Goal: Browse casually: Explore the website without a specific task or goal

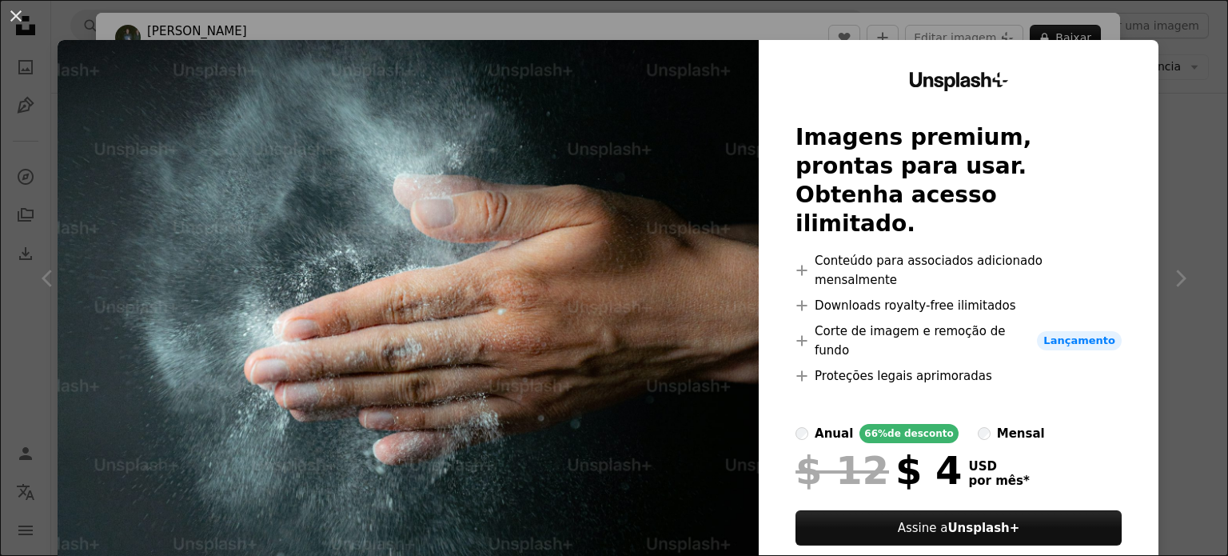
scroll to position [34, 0]
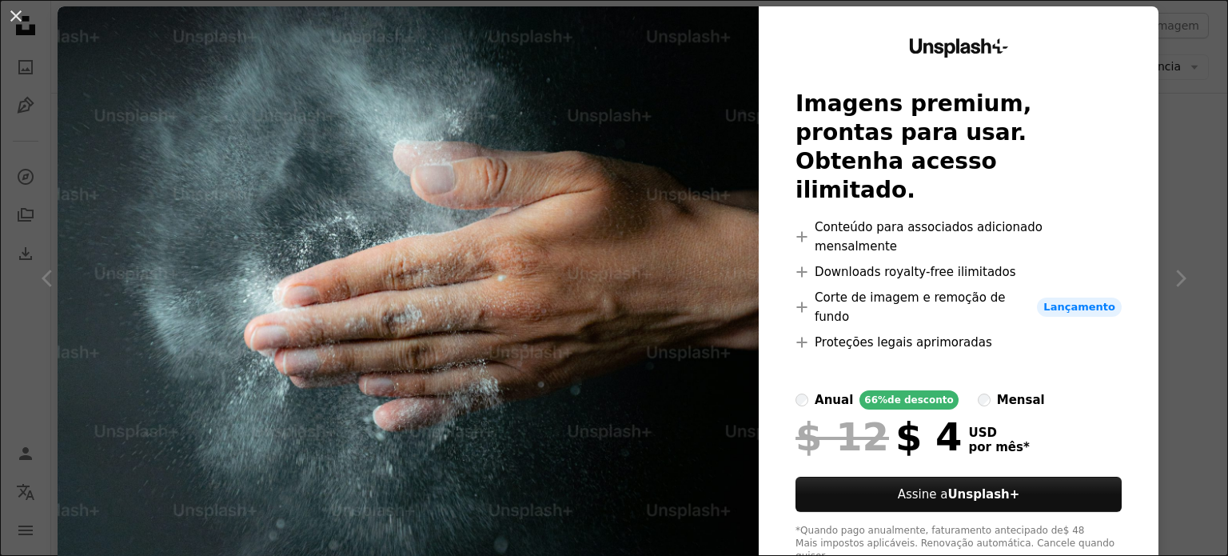
click at [1174, 149] on div "An X shape Unsplash+ Imagens premium, prontas para usar. Obtenha acesso ilimita…" at bounding box center [614, 278] width 1228 height 556
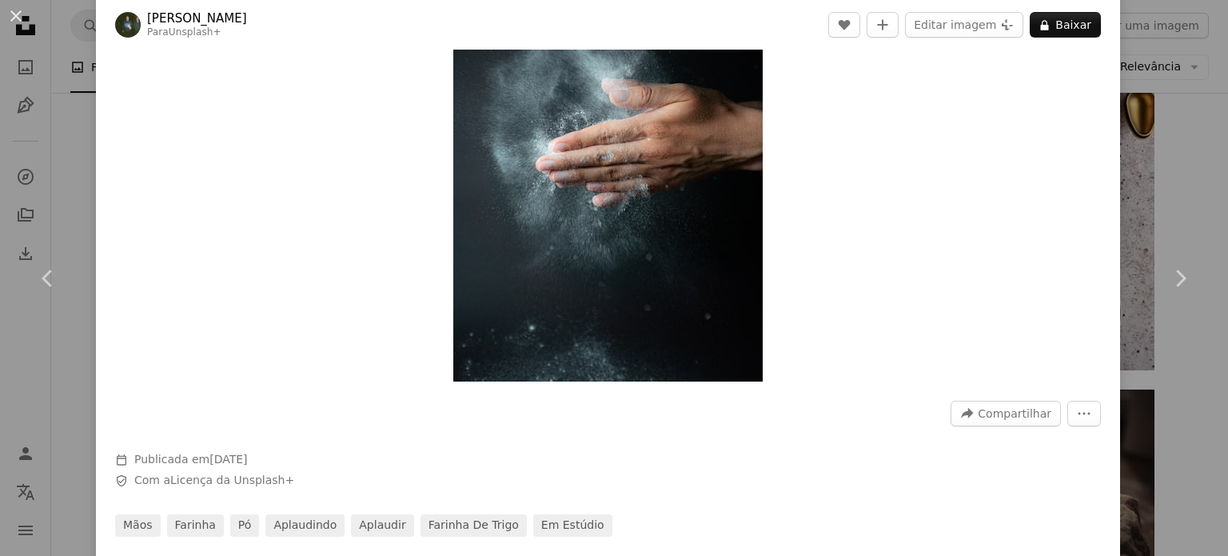
scroll to position [160, 0]
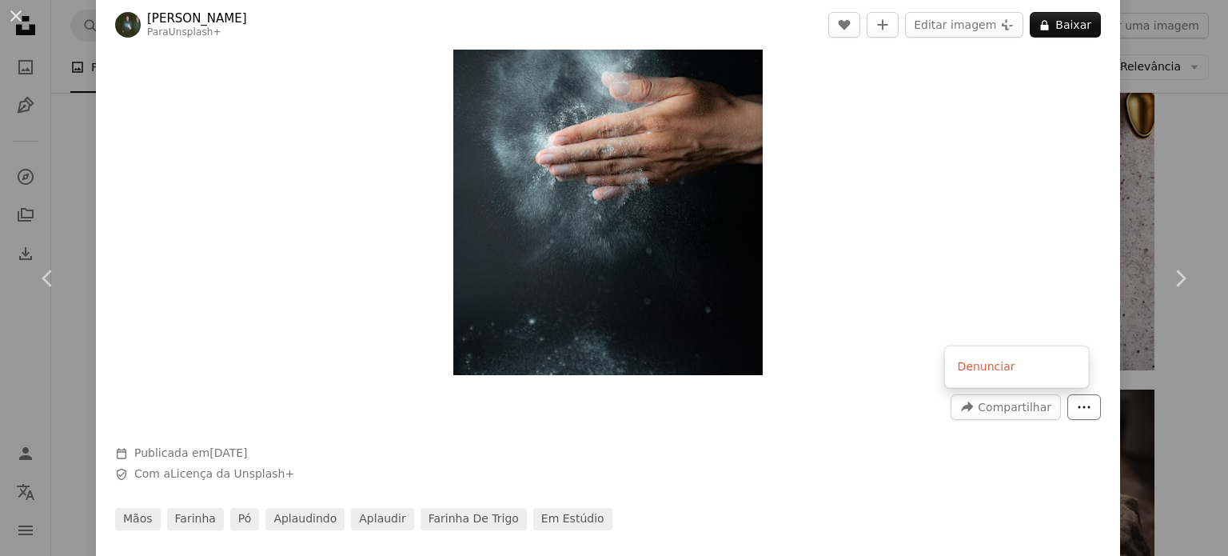
click at [1077, 402] on icon "More Actions" at bounding box center [1084, 407] width 14 height 14
click at [995, 275] on dialog "An X shape Chevron left Chevron right [PERSON_NAME] Para Unsplash+ A heart A pl…" at bounding box center [614, 278] width 1228 height 556
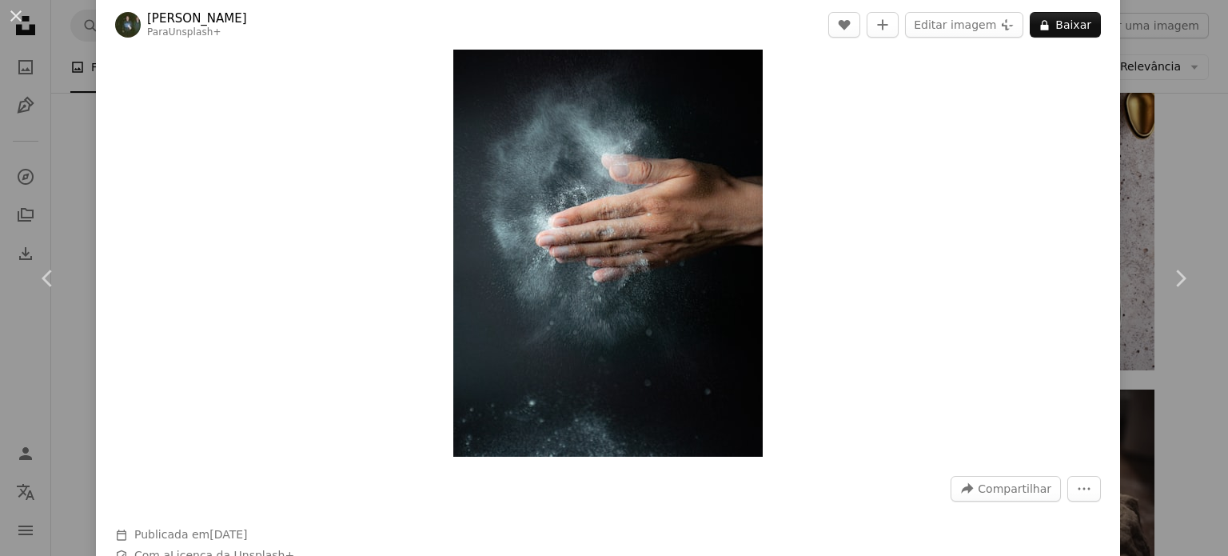
scroll to position [0, 0]
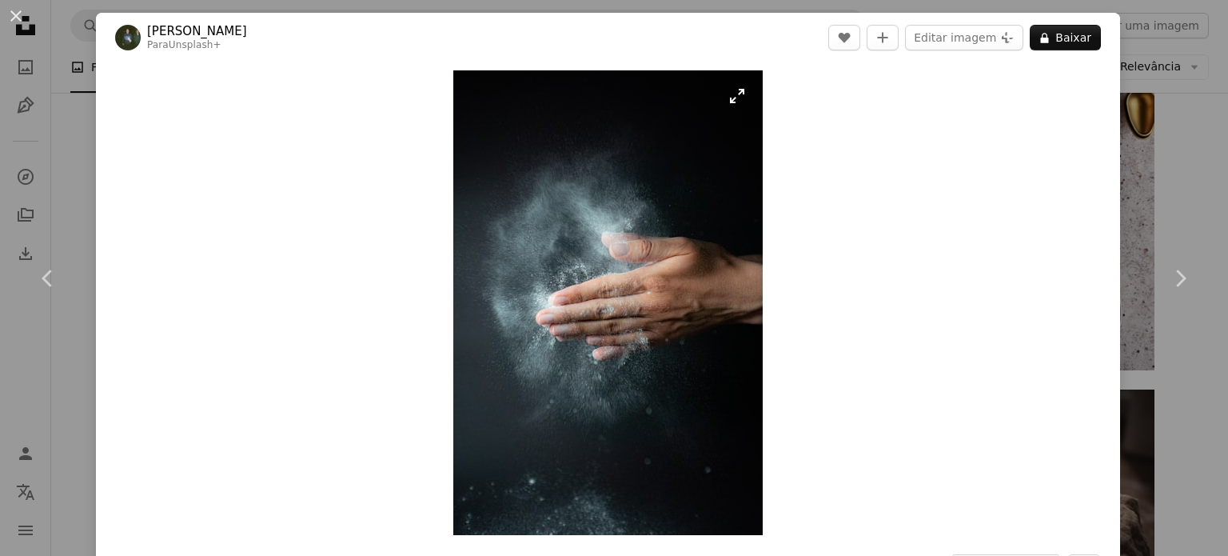
click at [725, 98] on img "Ampliar esta imagem" at bounding box center [607, 302] width 309 height 465
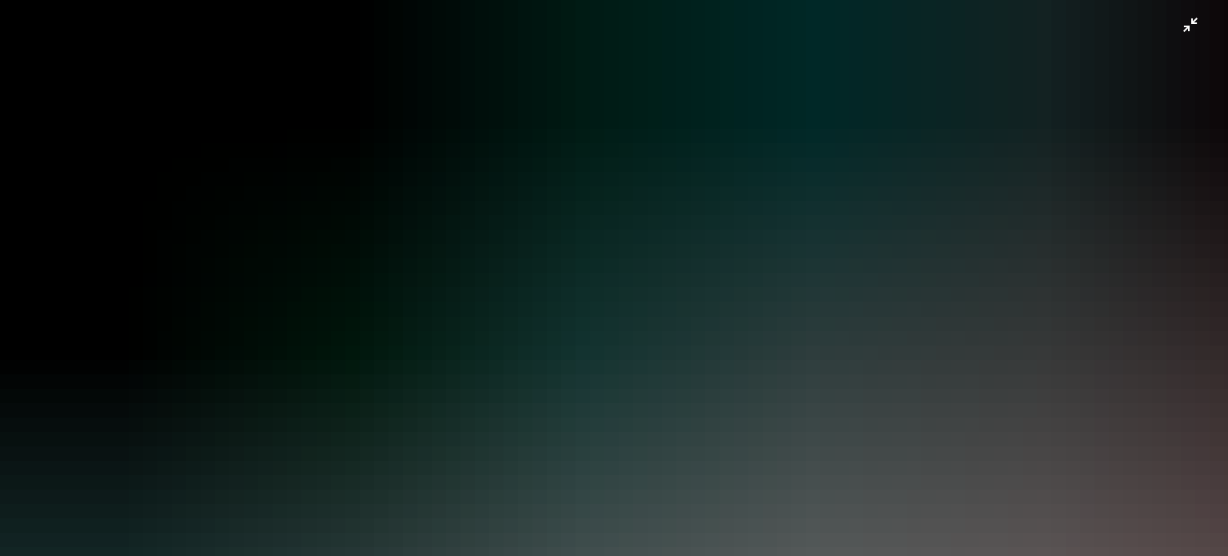
scroll to position [626, 0]
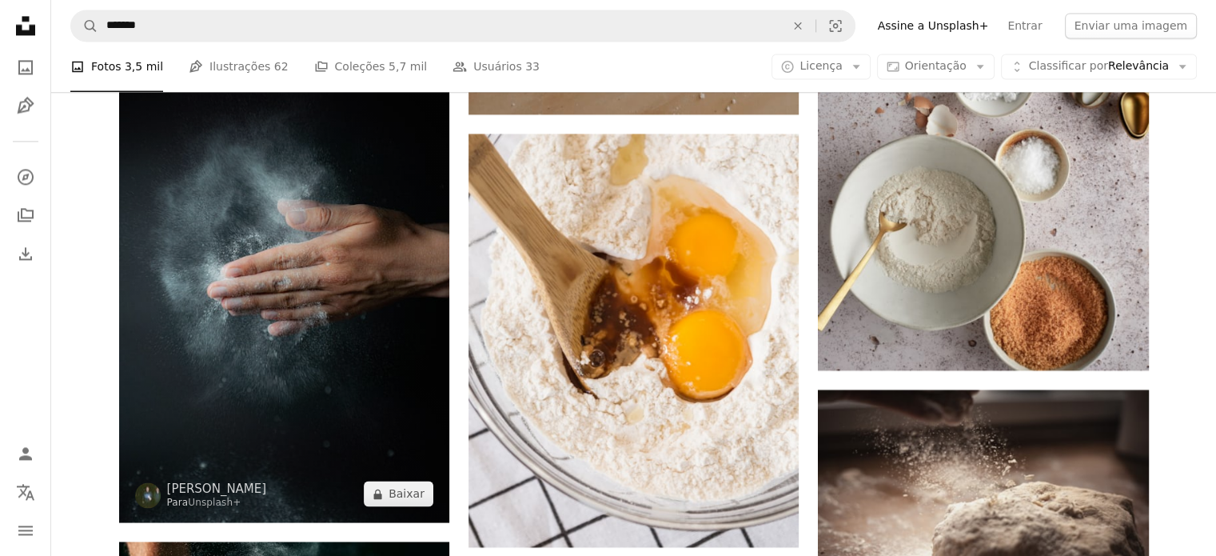
click at [349, 436] on img at bounding box center [284, 274] width 330 height 496
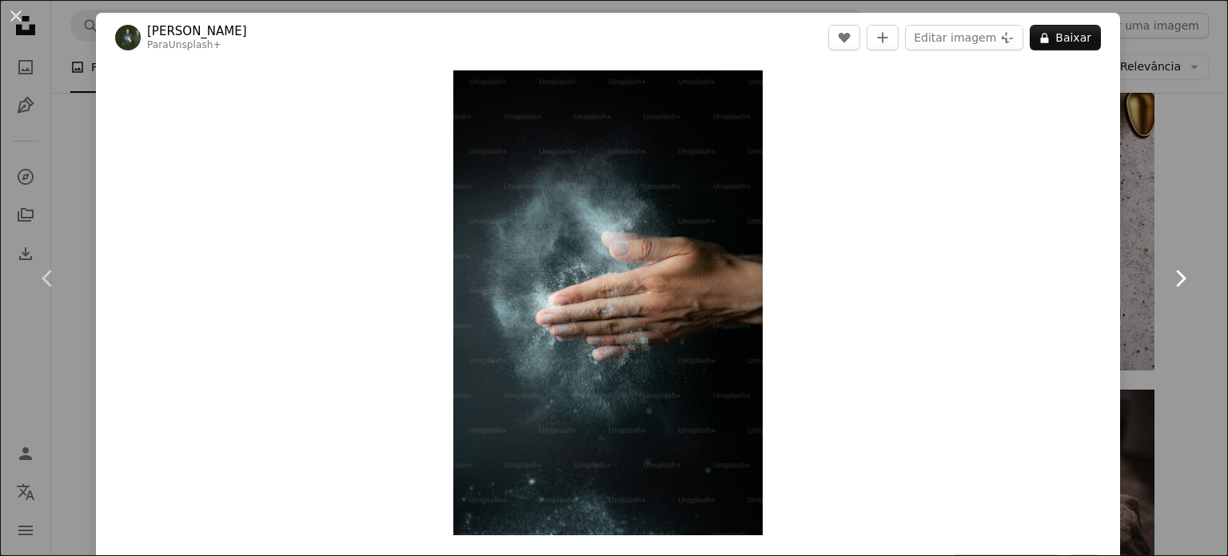
click at [1189, 225] on link "Chevron right" at bounding box center [1180, 278] width 96 height 154
